Goal: Check status: Check status

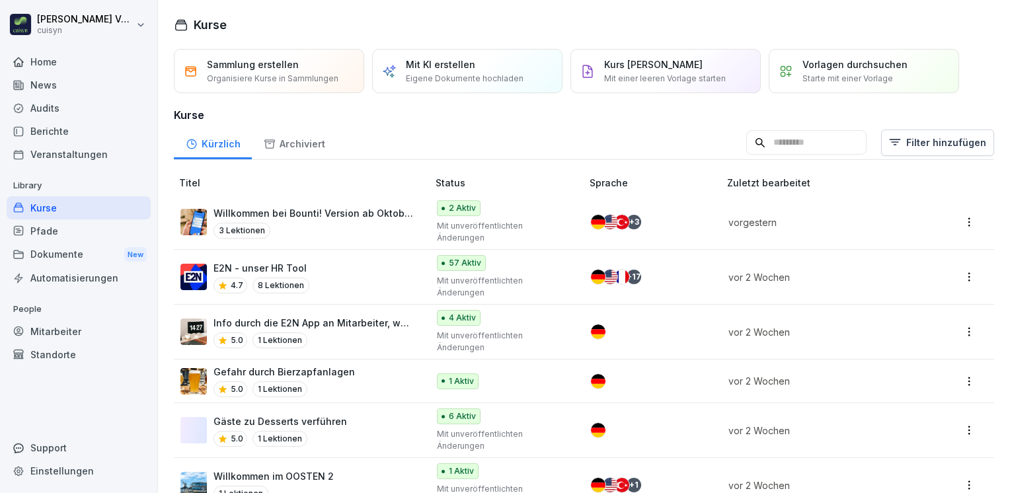
click at [73, 328] on div "Mitarbeiter" at bounding box center [79, 331] width 144 height 23
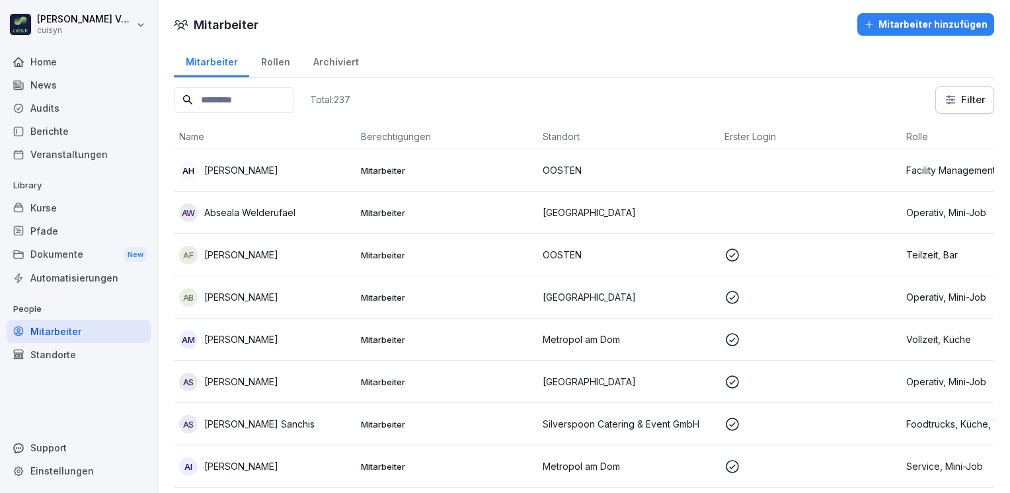
click at [228, 96] on input at bounding box center [234, 100] width 120 height 26
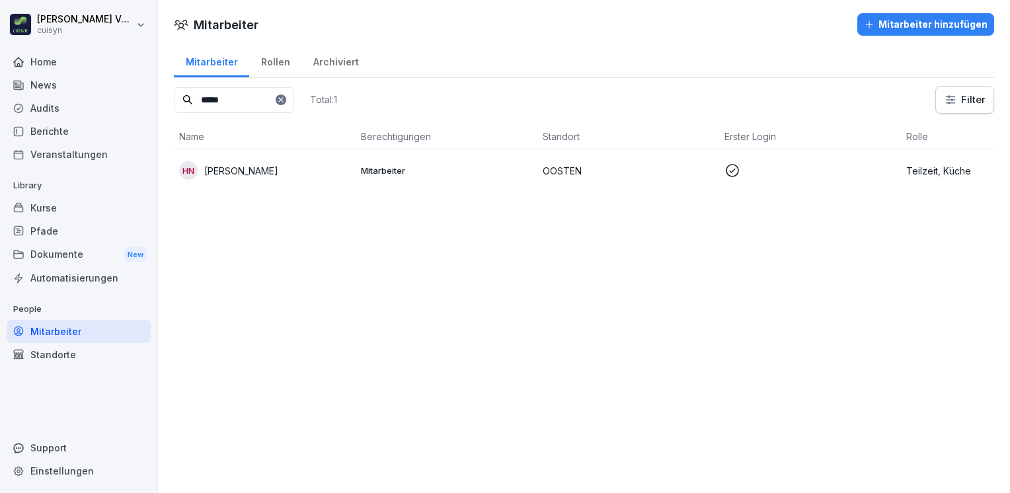
type input "*****"
click at [275, 165] on p "Hamza Nasreddine" at bounding box center [241, 171] width 74 height 14
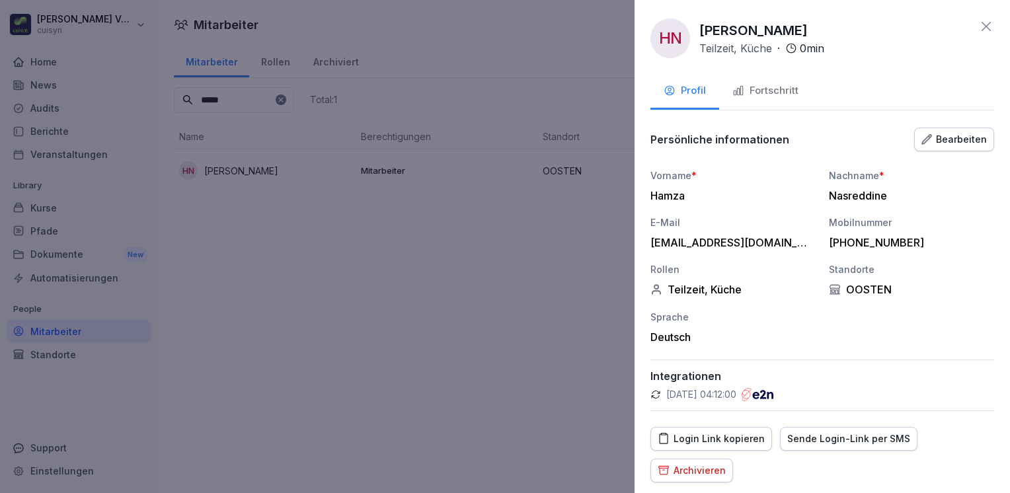
click at [772, 87] on div "Fortschritt" at bounding box center [765, 90] width 66 height 15
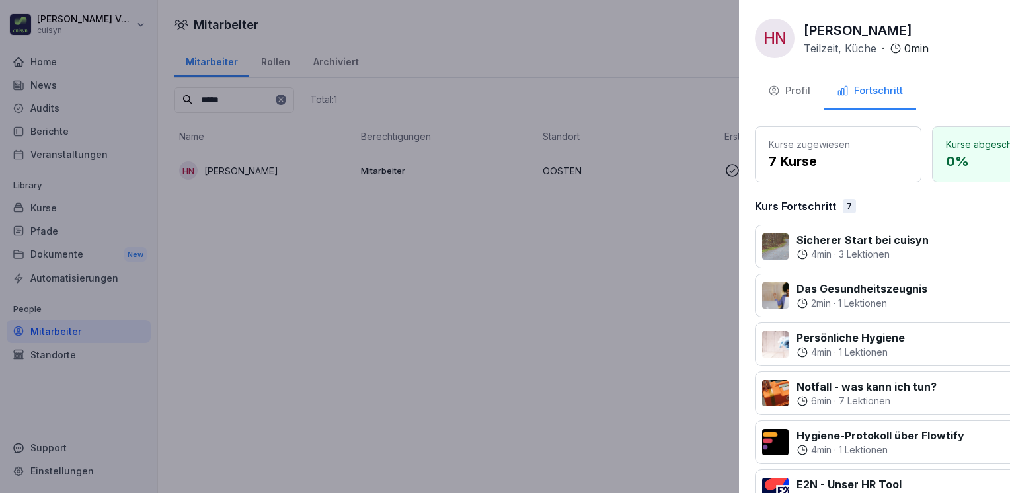
drag, startPoint x: 716, startPoint y: 1, endPoint x: 545, endPoint y: 100, distance: 197.2
click at [545, 100] on div at bounding box center [505, 246] width 1010 height 493
